Goal: Check status: Check status

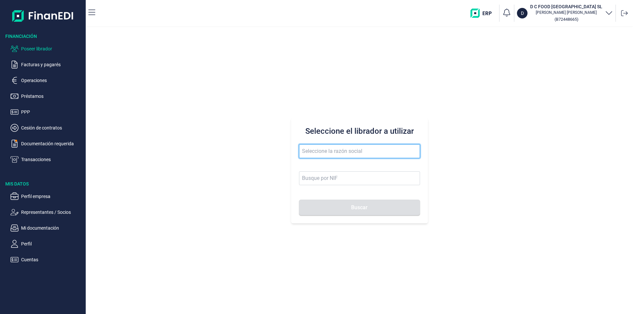
click at [305, 150] on input "text" at bounding box center [359, 151] width 121 height 14
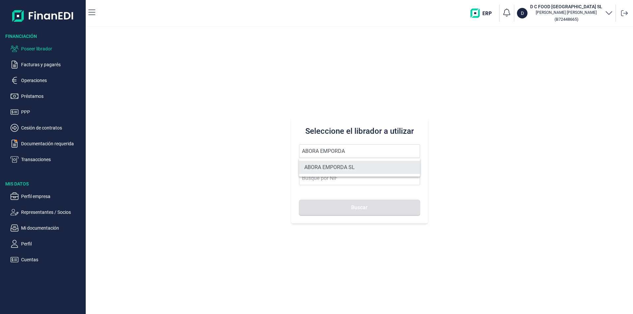
click at [345, 167] on li "ABORA EMPORDA SL" at bounding box center [359, 167] width 121 height 13
type input "ABORA EMPORDA SL"
type input "B17926098"
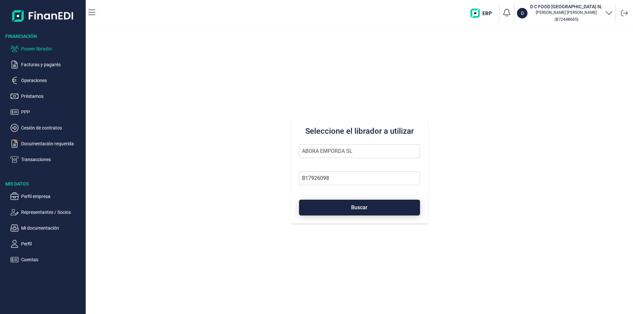
click at [342, 208] on button "Buscar" at bounding box center [359, 208] width 121 height 16
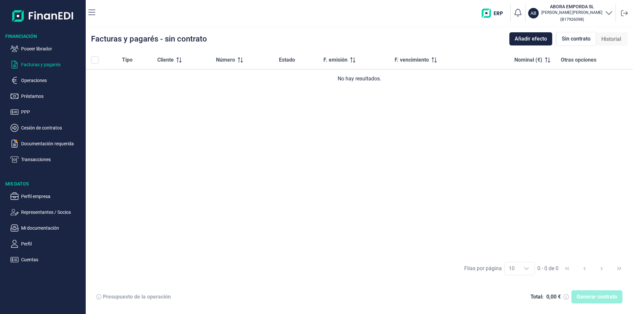
click at [49, 66] on p "Facturas y pagarés" at bounding box center [52, 65] width 62 height 8
click at [37, 80] on p "Operaciones" at bounding box center [52, 80] width 62 height 8
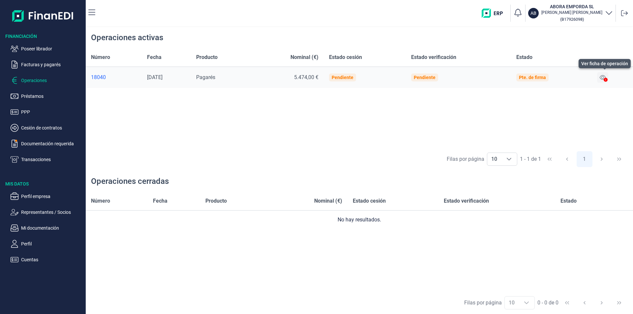
click at [604, 76] on icon at bounding box center [603, 77] width 6 height 5
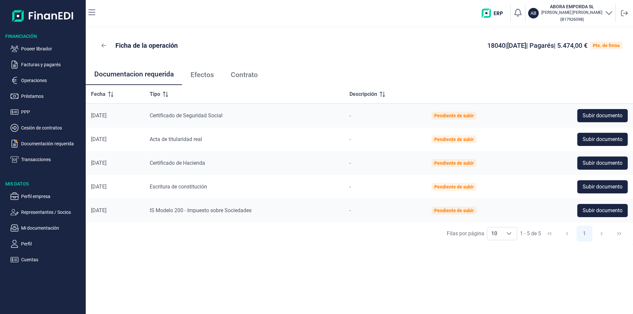
click at [214, 77] on span "Efectos" at bounding box center [202, 75] width 23 height 7
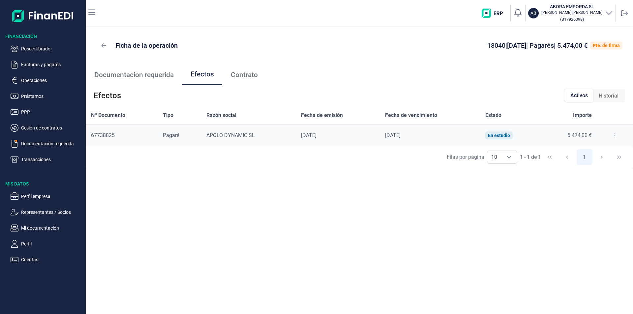
click at [611, 135] on button at bounding box center [615, 135] width 12 height 11
click at [603, 153] on span "Detalles efecto" at bounding box center [593, 152] width 30 height 7
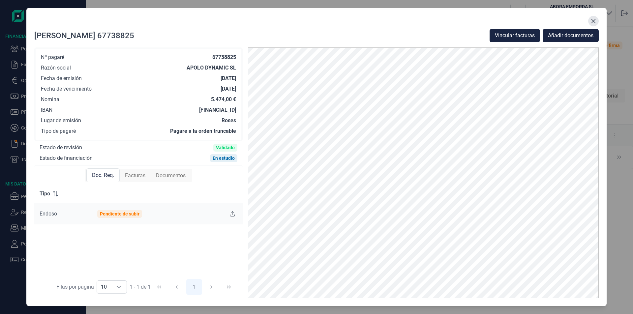
click at [594, 20] on icon "Close" at bounding box center [593, 21] width 4 height 4
